Goal: Task Accomplishment & Management: Use online tool/utility

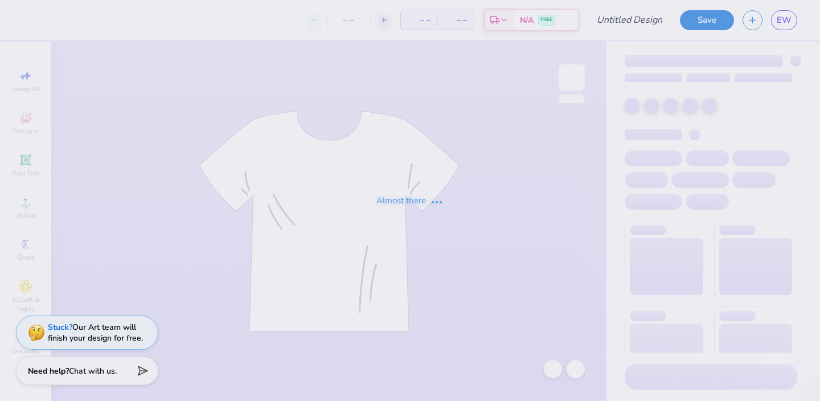
type input "Fall Fest"
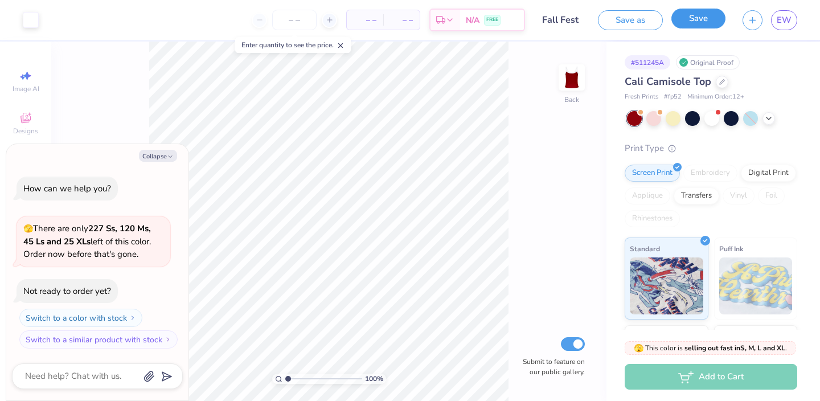
click at [696, 20] on button "Save" at bounding box center [698, 19] width 54 height 20
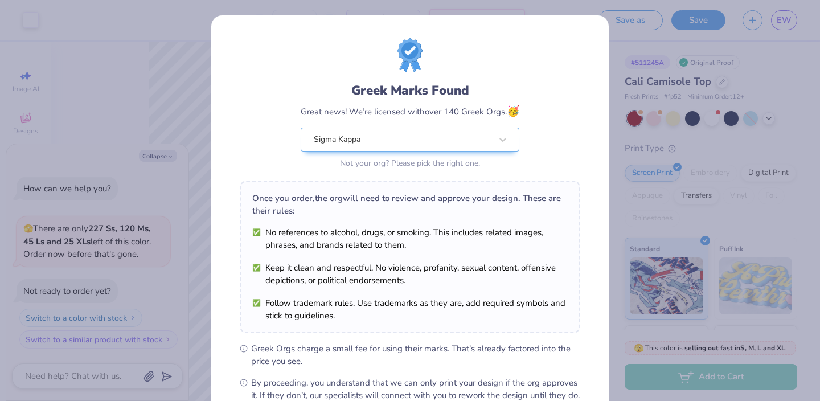
scroll to position [132, 0]
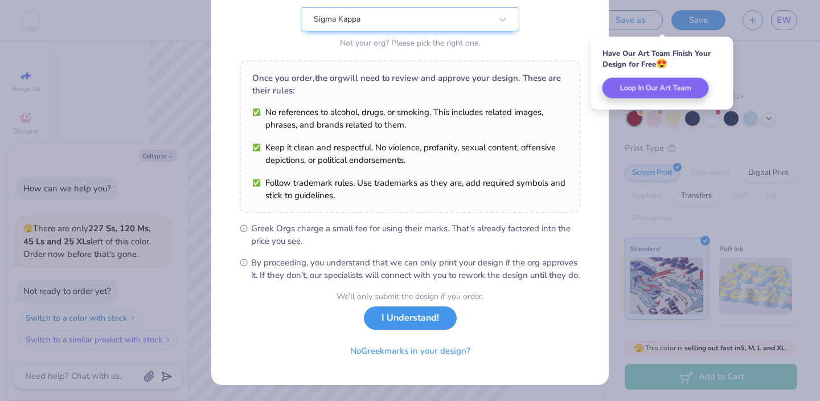
click at [424, 323] on button "I Understand!" at bounding box center [410, 317] width 93 height 23
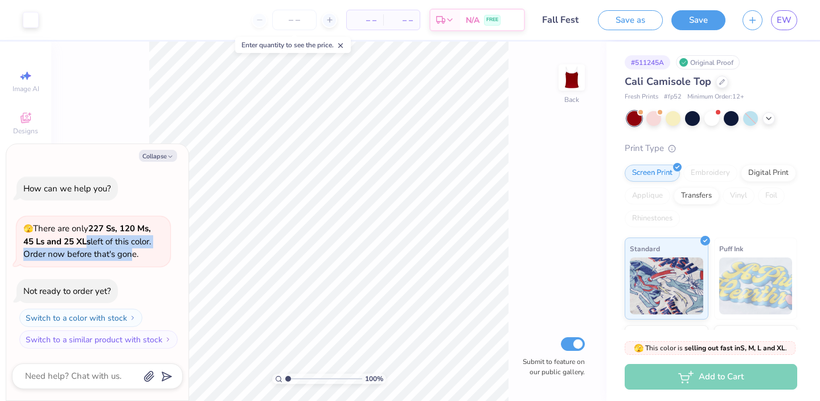
drag, startPoint x: 88, startPoint y: 241, endPoint x: 130, endPoint y: 252, distance: 43.5
click at [128, 252] on span "🫣 There are only 227 Ss, 120 Ms, 45 Ls and 25 XLs left of this color. Order now…" at bounding box center [87, 241] width 128 height 37
click at [133, 235] on div "🫣 There are only 227 Ss, 120 Ms, 45 Ls and 25 XLs left of this color. Order now…" at bounding box center [93, 241] width 140 height 39
click at [134, 236] on span "🫣 There are only 227 Ss, 120 Ms, 45 Ls and 25 XLs left of this color. Order now…" at bounding box center [87, 241] width 128 height 37
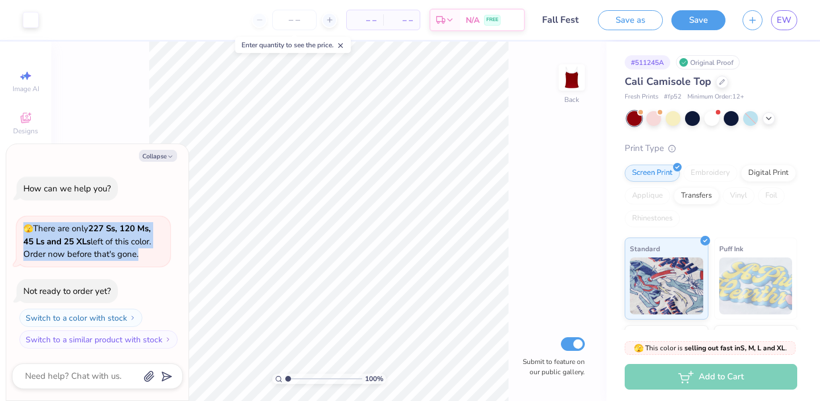
click at [134, 236] on span "🫣 There are only 227 Ss, 120 Ms, 45 Ls and 25 XLs left of this color. Order now…" at bounding box center [87, 241] width 128 height 37
click at [83, 255] on span "🫣 There are only 227 Ss, 120 Ms, 45 Ls and 25 XLs left of this color. Order now…" at bounding box center [87, 241] width 128 height 37
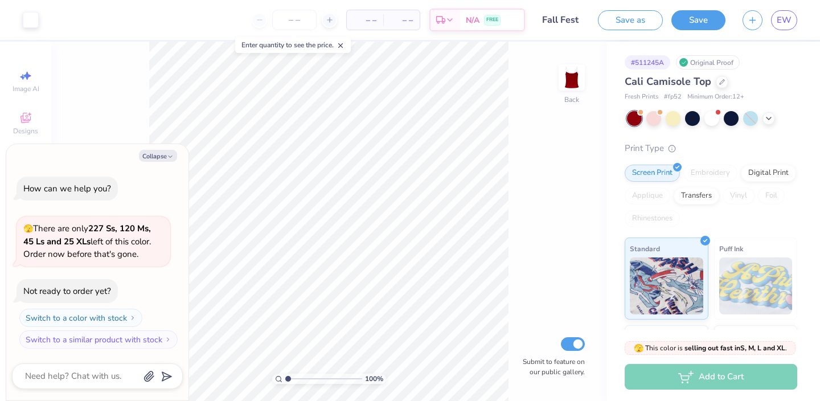
type textarea "x"
drag, startPoint x: 133, startPoint y: 244, endPoint x: 112, endPoint y: 244, distance: 21.6
click at [112, 244] on div "🫣 There are only 227 Ss, 120 Ms, 45 Ls and 25 XLs left of this color. Order now…" at bounding box center [94, 241] width 154 height 50
